Goal: Task Accomplishment & Management: Complete application form

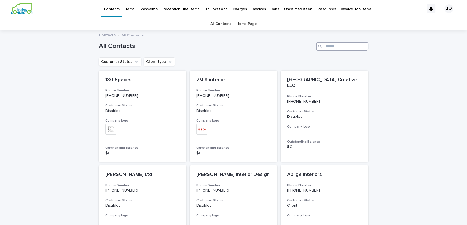
click at [325, 46] on input "Search" at bounding box center [342, 46] width 52 height 9
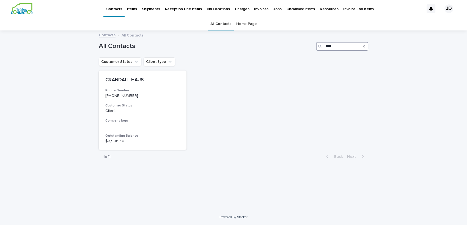
type input "****"
click at [161, 95] on p "704-798-8071" at bounding box center [142, 96] width 74 height 5
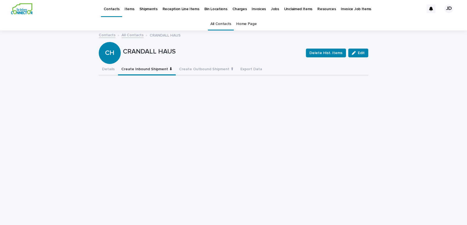
click at [159, 69] on button "Create Inbound Shipment ⬇" at bounding box center [147, 70] width 58 height 12
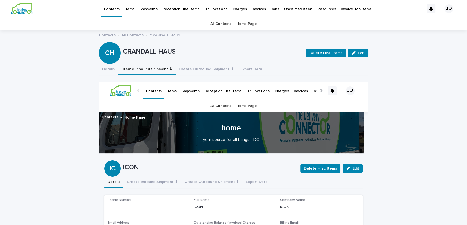
click at [140, 9] on p "Shipments" at bounding box center [148, 6] width 18 height 12
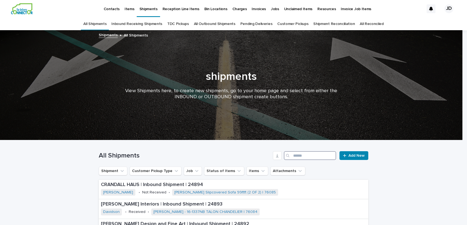
click at [309, 156] on input "Search" at bounding box center [310, 155] width 52 height 9
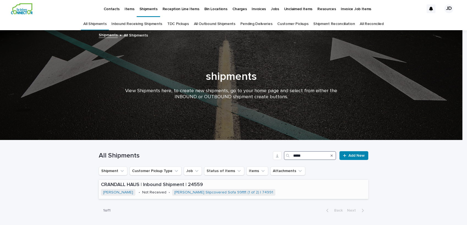
type input "*****"
click at [299, 193] on div "CRANDALL HAUS | Inbound Shipment | 24559 Roff • Not Received • Rowe - Boden Sli…" at bounding box center [233, 189] width 269 height 19
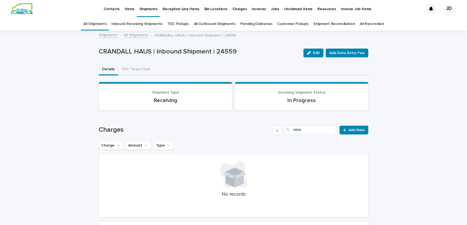
click at [151, 8] on p "Shipments" at bounding box center [148, 6] width 18 height 12
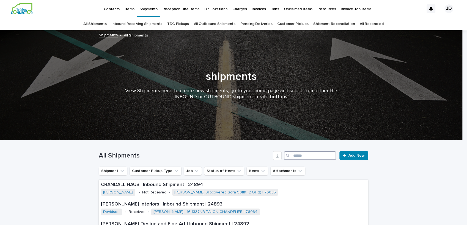
click at [297, 157] on input "Search" at bounding box center [310, 155] width 52 height 9
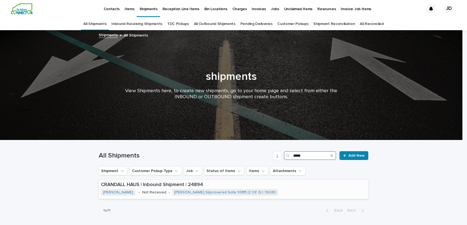
type input "*****"
click at [269, 192] on div "CRANDALL HAUS | Inbound Shipment | 24894 Roff • Not Received • ROWE - Boden Sli…" at bounding box center [233, 189] width 269 height 19
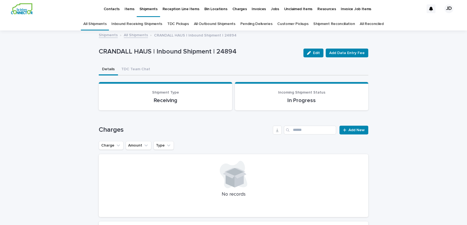
click at [155, 9] on div "Shipments" at bounding box center [148, 6] width 23 height 12
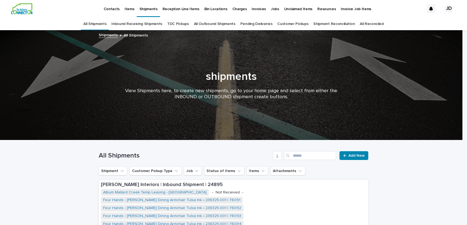
click at [109, 8] on p "Contacts" at bounding box center [111, 6] width 16 height 12
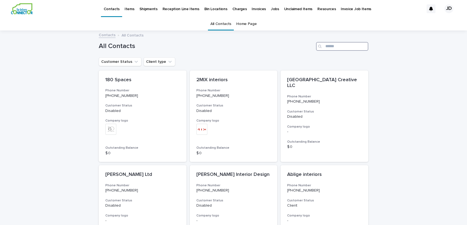
click at [339, 49] on input "Search" at bounding box center [342, 46] width 52 height 9
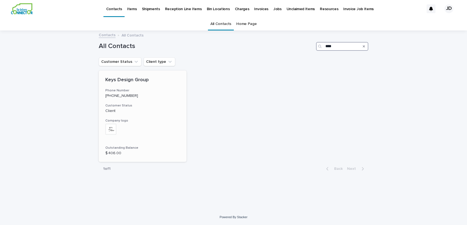
type input "****"
click at [153, 126] on div "+ 0" at bounding box center [142, 132] width 74 height 17
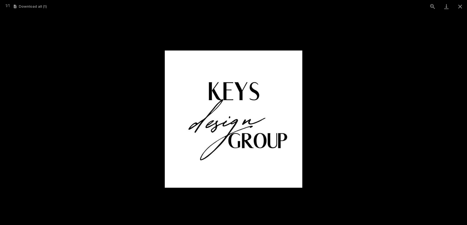
click at [132, 119] on picture at bounding box center [233, 119] width 467 height 212
drag, startPoint x: 147, startPoint y: 111, endPoint x: 93, endPoint y: 102, distance: 55.4
click at [147, 111] on picture at bounding box center [233, 119] width 467 height 212
drag, startPoint x: 27, startPoint y: 51, endPoint x: 29, endPoint y: 49, distance: 3.2
click at [27, 51] on picture at bounding box center [233, 119] width 467 height 212
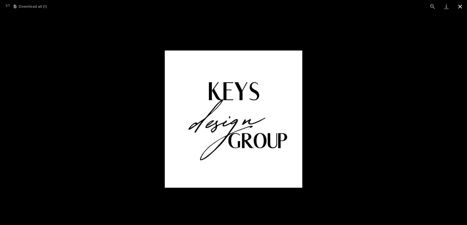
click at [461, 8] on button "Close gallery" at bounding box center [460, 6] width 14 height 13
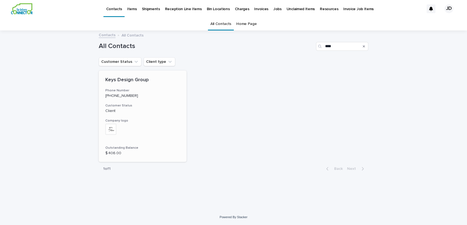
click at [171, 83] on div "Keys Design Group Phone Number [PHONE_NUMBER] Customer Status Client Company lo…" at bounding box center [143, 117] width 88 height 92
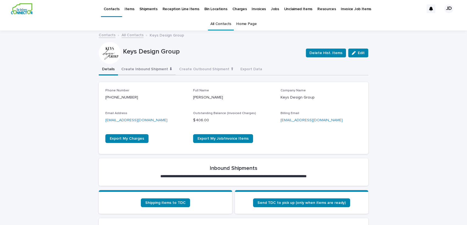
click at [154, 69] on button "Create Inbound Shipment ⬇" at bounding box center [147, 70] width 58 height 12
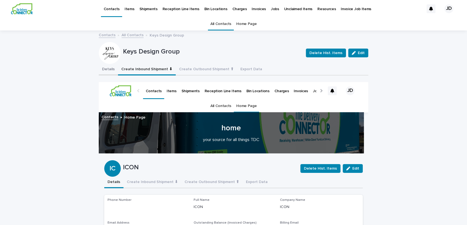
drag, startPoint x: 106, startPoint y: 67, endPoint x: 118, endPoint y: 70, distance: 13.2
click at [106, 67] on button "Details" at bounding box center [108, 70] width 19 height 12
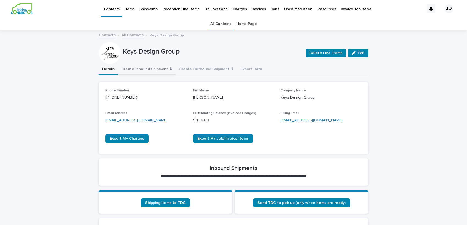
click at [121, 70] on button "Create Inbound Shipment ⬇" at bounding box center [147, 70] width 58 height 12
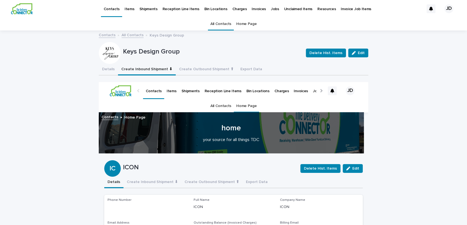
click at [216, 23] on link "All Contacts" at bounding box center [220, 24] width 21 height 13
